Goal: Navigation & Orientation: Find specific page/section

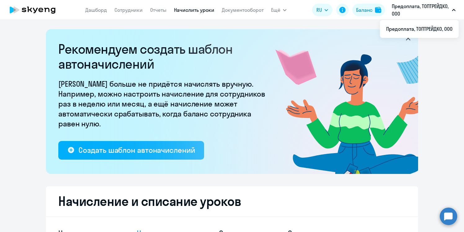
select select "10"
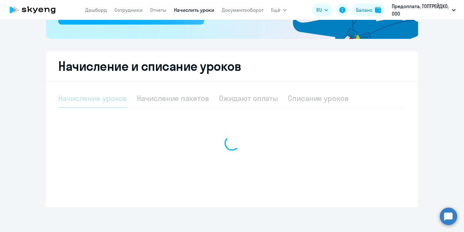
select select "10"
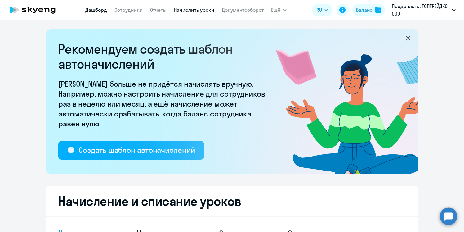
click at [103, 8] on link "Дашборд" at bounding box center [96, 10] width 22 height 6
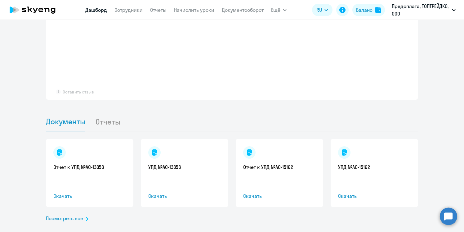
scroll to position [539, 0]
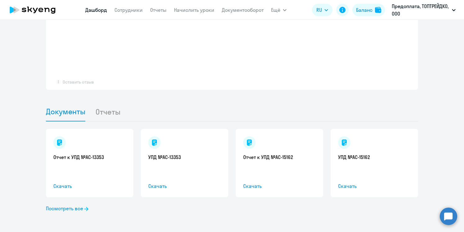
select select "30"
